Goal: Transaction & Acquisition: Purchase product/service

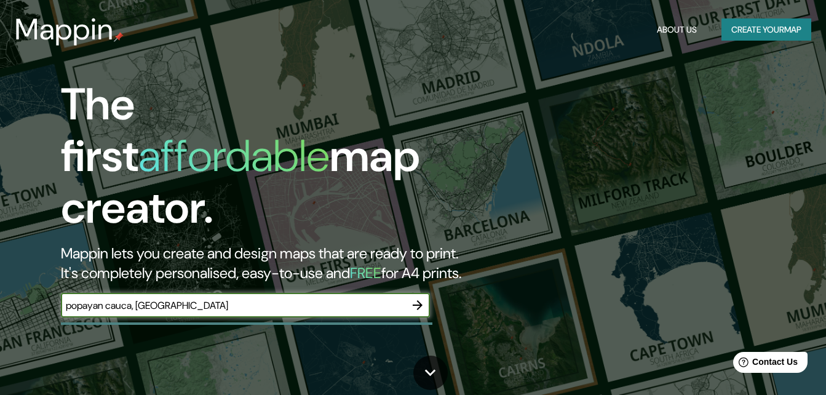
type input "popayan cauca, [GEOGRAPHIC_DATA]"
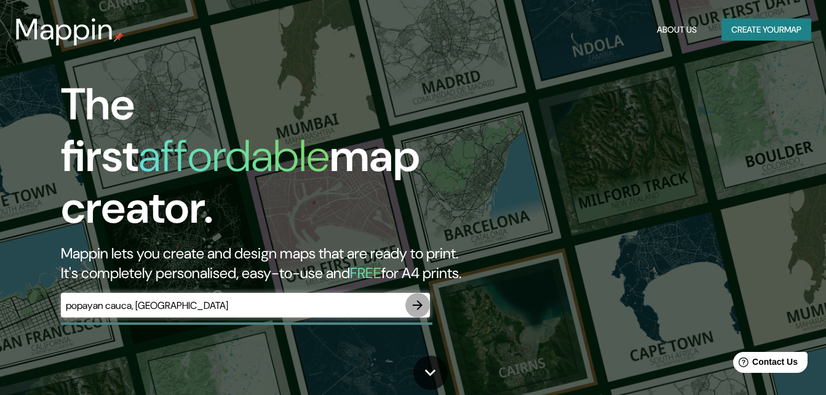
click at [415, 298] on icon "button" at bounding box center [417, 305] width 15 height 15
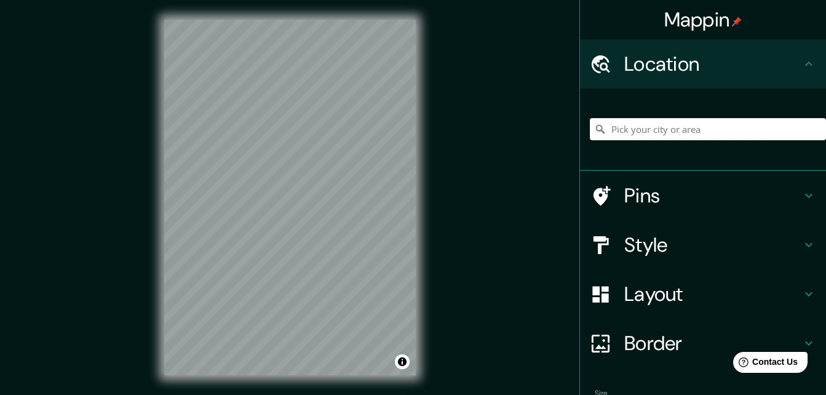
click at [647, 130] on input "Pick your city or area" at bounding box center [708, 129] width 236 height 22
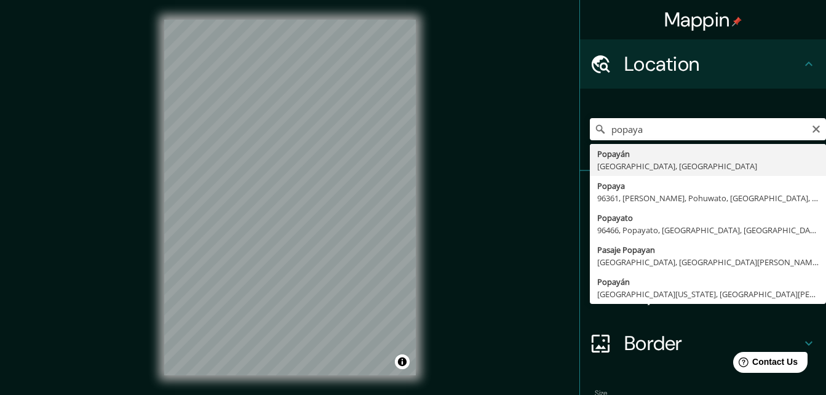
type input "Popayán, [GEOGRAPHIC_DATA], [GEOGRAPHIC_DATA]"
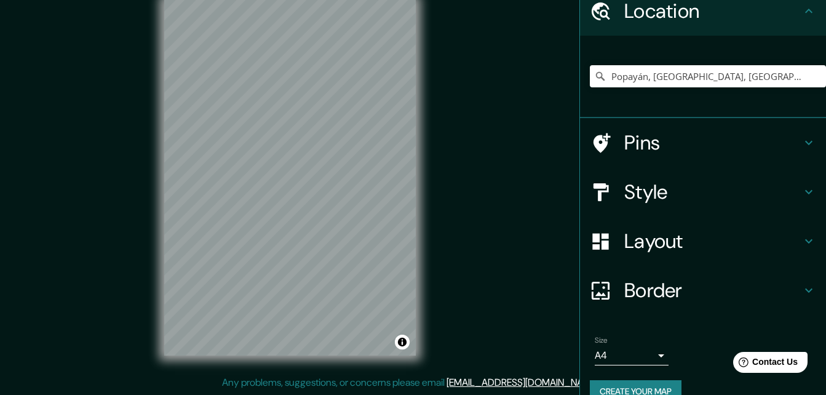
scroll to position [76, 0]
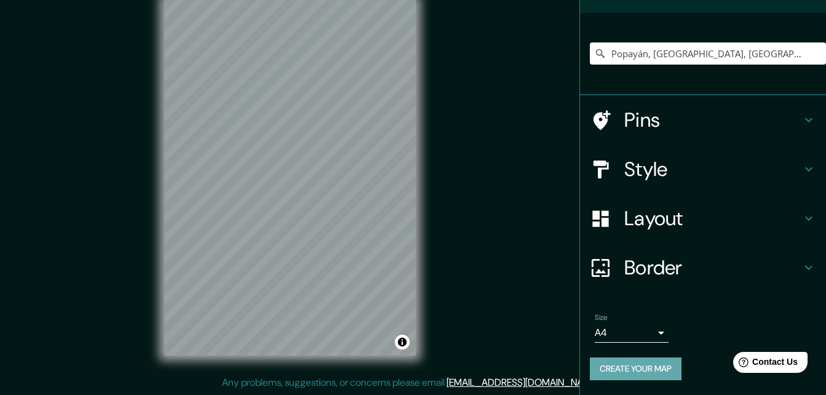
click at [625, 368] on button "Create your map" at bounding box center [636, 368] width 92 height 23
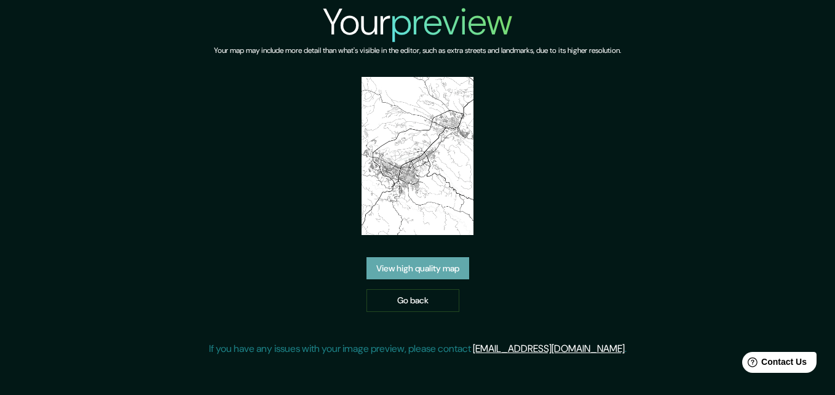
drag, startPoint x: 635, startPoint y: 1, endPoint x: 411, endPoint y: 265, distance: 346.5
click at [411, 265] on link "View high quality map" at bounding box center [418, 268] width 103 height 23
